Goal: Task Accomplishment & Management: Manage account settings

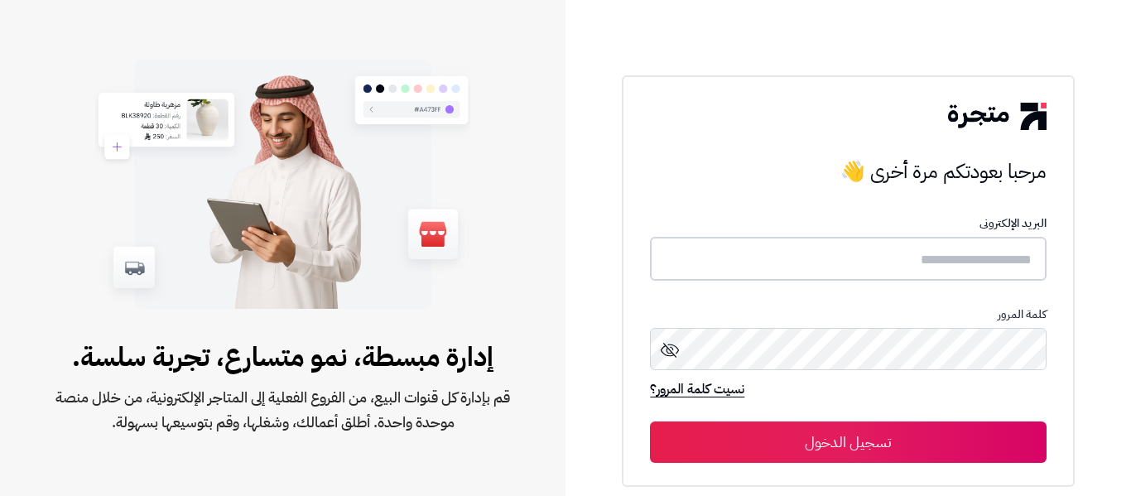
click at [922, 258] on input "text" at bounding box center [848, 259] width 396 height 44
type input "*****"
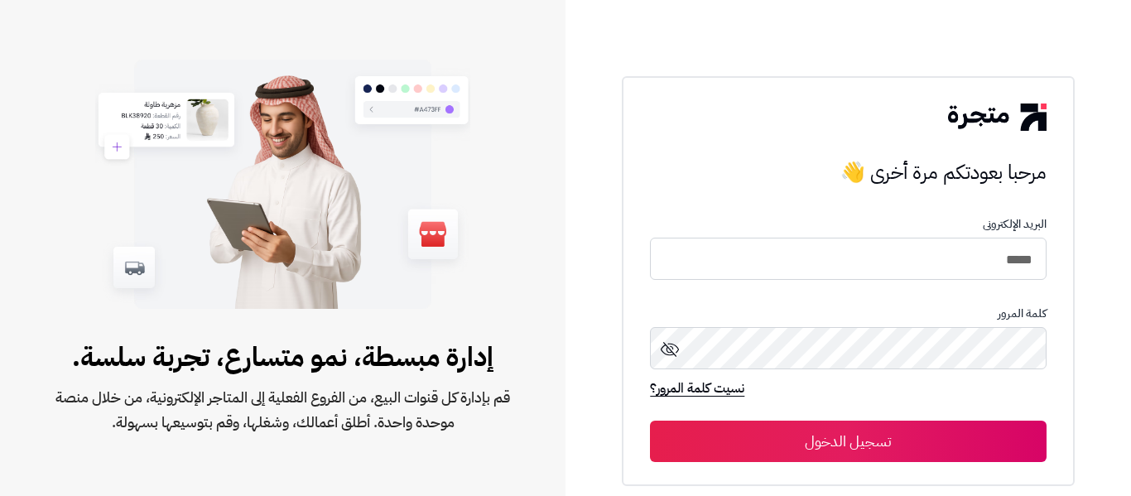
click at [876, 442] on button "تسجيل الدخول" at bounding box center [848, 441] width 396 height 41
